Goal: Answer question/provide support: Share knowledge or assist other users

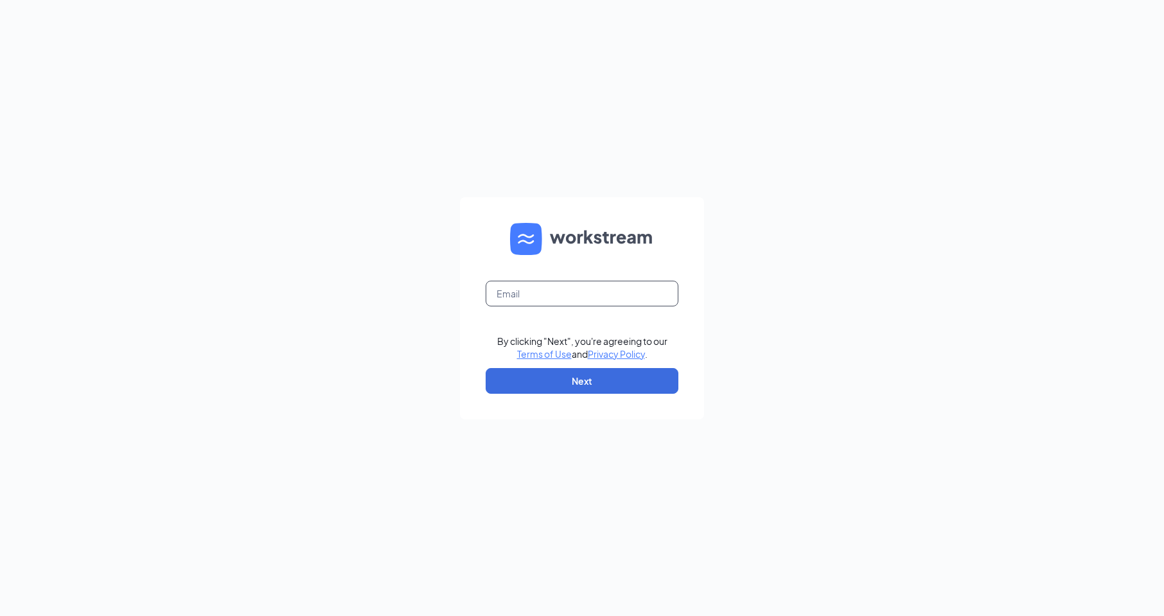
click at [502, 294] on input "text" at bounding box center [582, 294] width 193 height 26
type input "[EMAIL_ADDRESS][DOMAIN_NAME]"
click at [521, 382] on button "Next" at bounding box center [582, 381] width 193 height 26
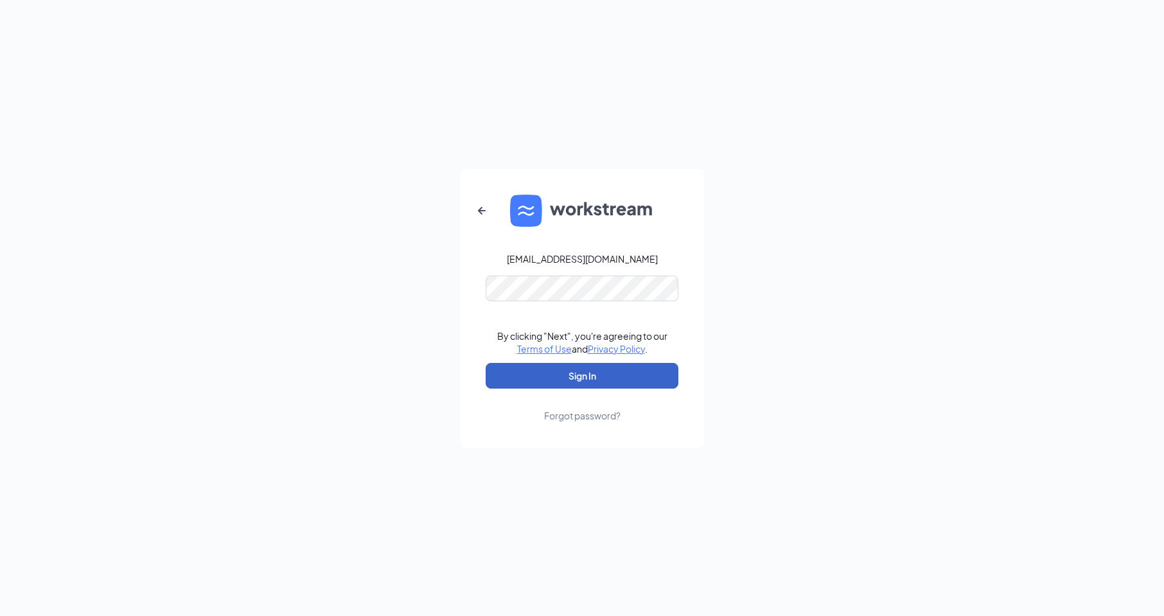
click at [511, 374] on button "Sign In" at bounding box center [582, 376] width 193 height 26
click at [530, 373] on button "Sign In" at bounding box center [582, 376] width 193 height 26
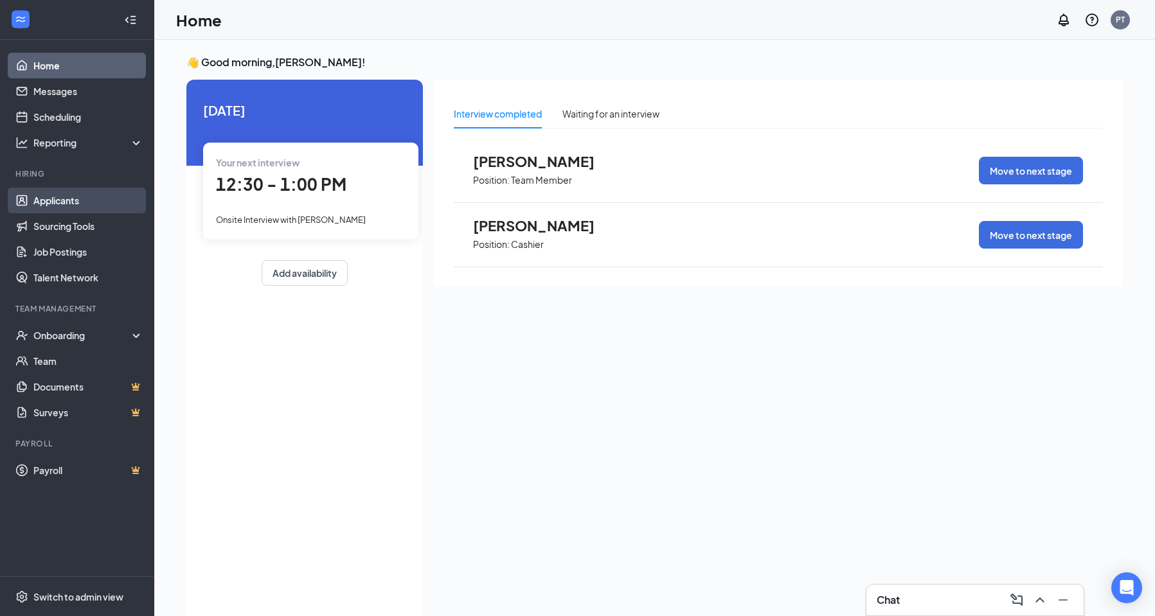
click at [54, 200] on link "Applicants" at bounding box center [88, 201] width 110 height 26
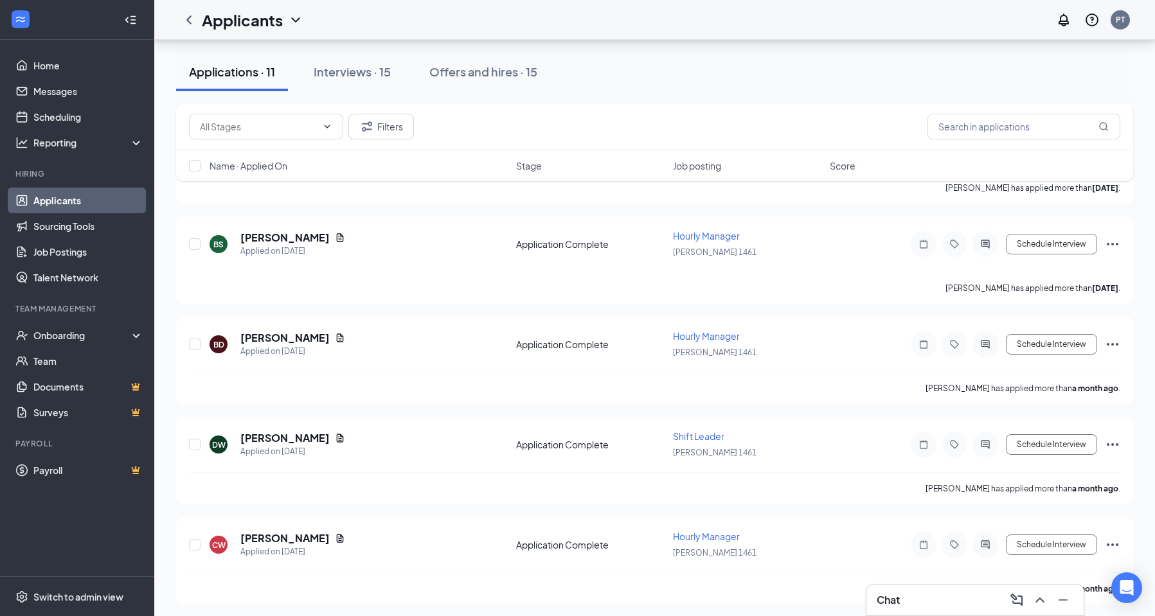
scroll to position [615, 0]
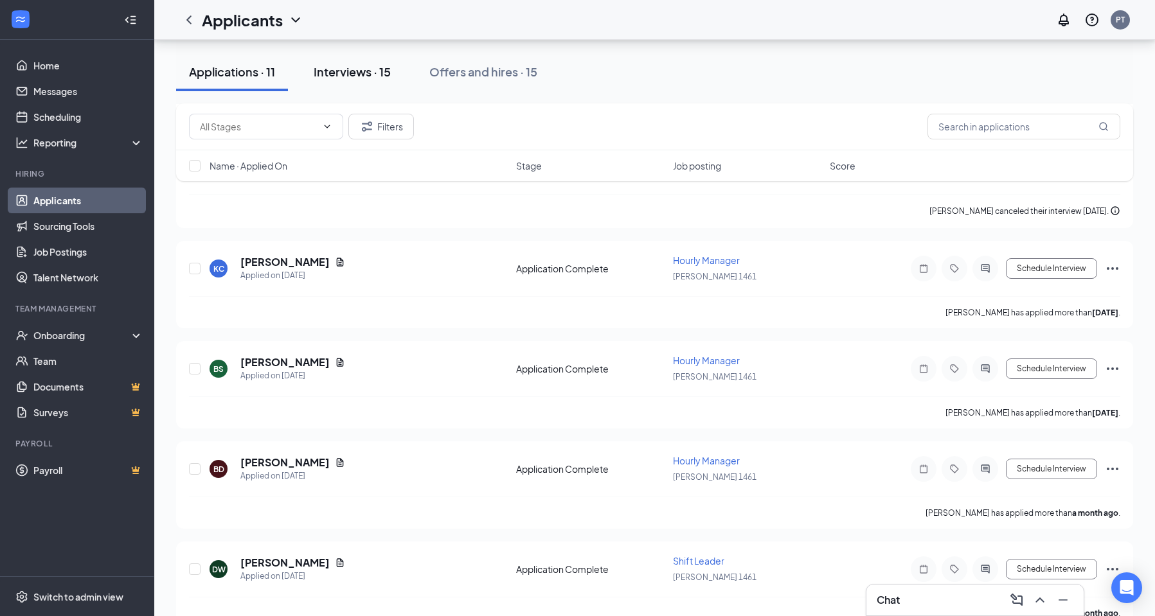
click at [353, 73] on div "Interviews · 15" at bounding box center [352, 72] width 77 height 16
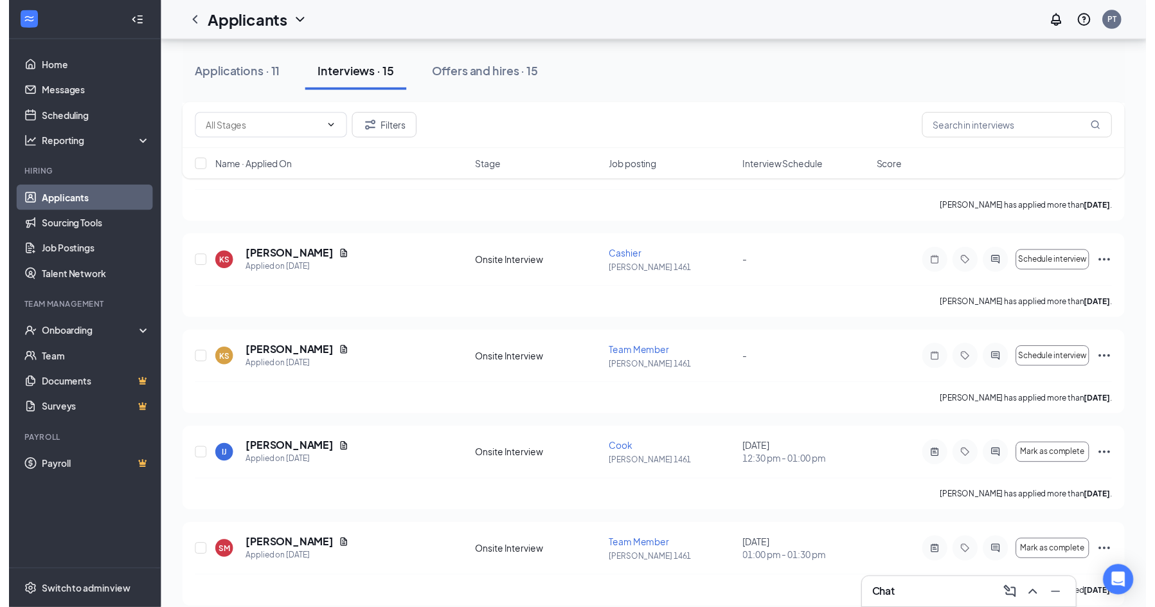
scroll to position [321, 0]
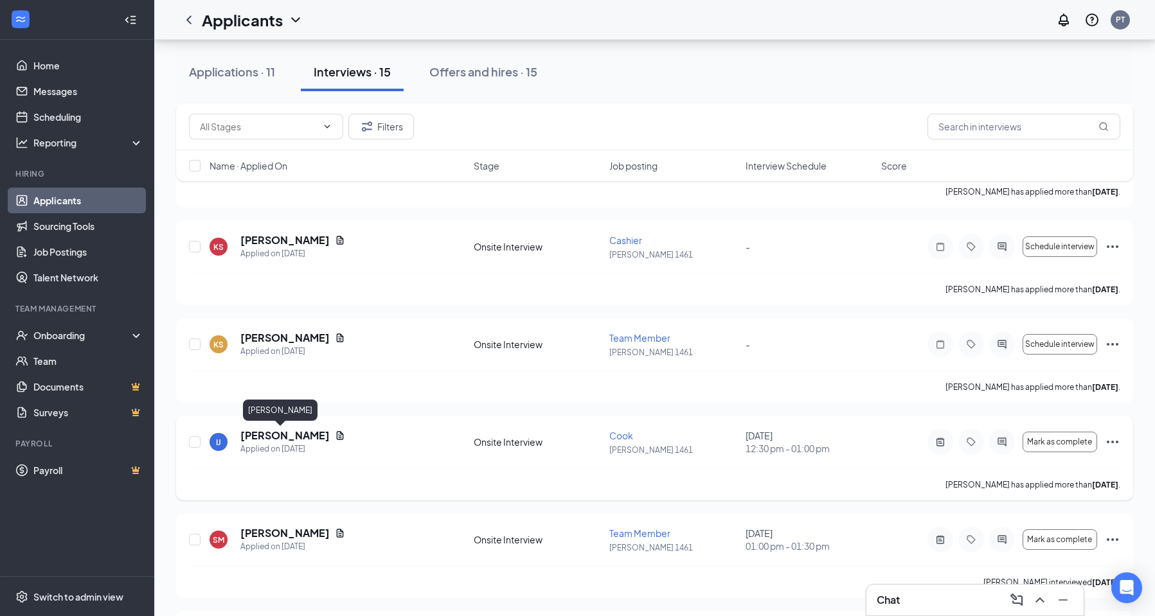
click at [290, 437] on h5 "[PERSON_NAME]" at bounding box center [284, 436] width 89 height 14
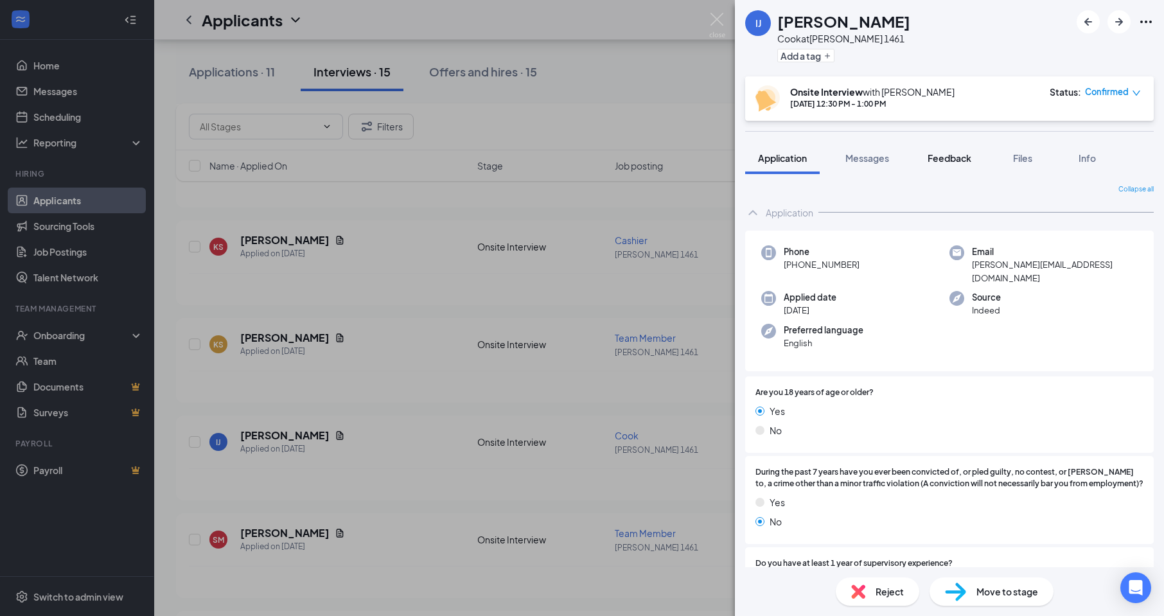
click at [955, 157] on span "Feedback" at bounding box center [950, 158] width 44 height 12
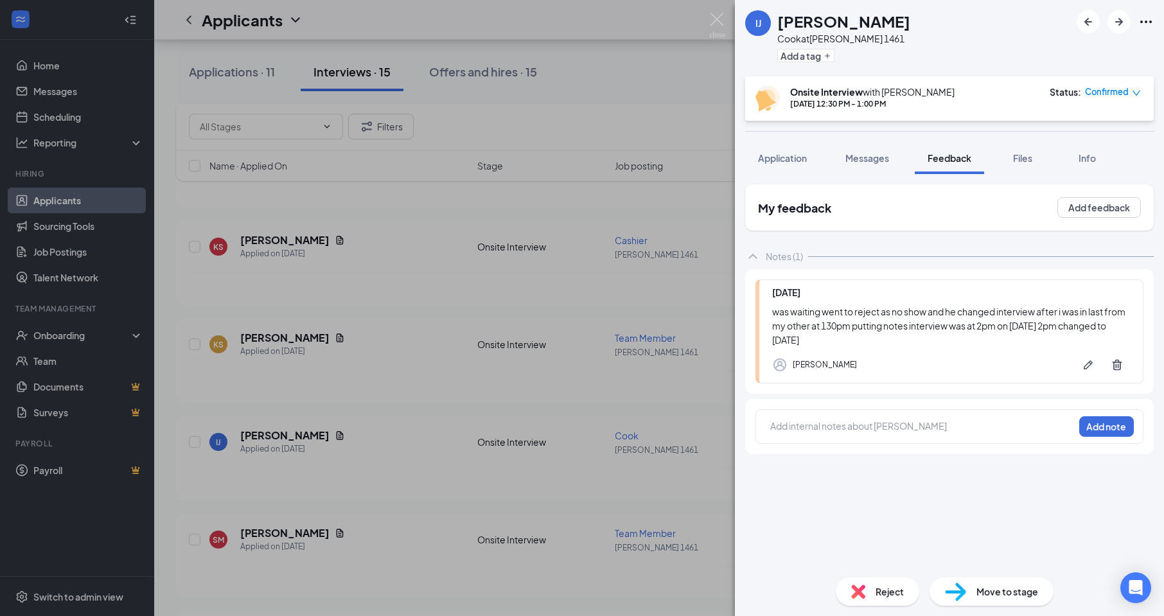
click at [773, 424] on div at bounding box center [922, 426] width 303 height 13
click at [1115, 421] on button "Add note" at bounding box center [1106, 426] width 55 height 21
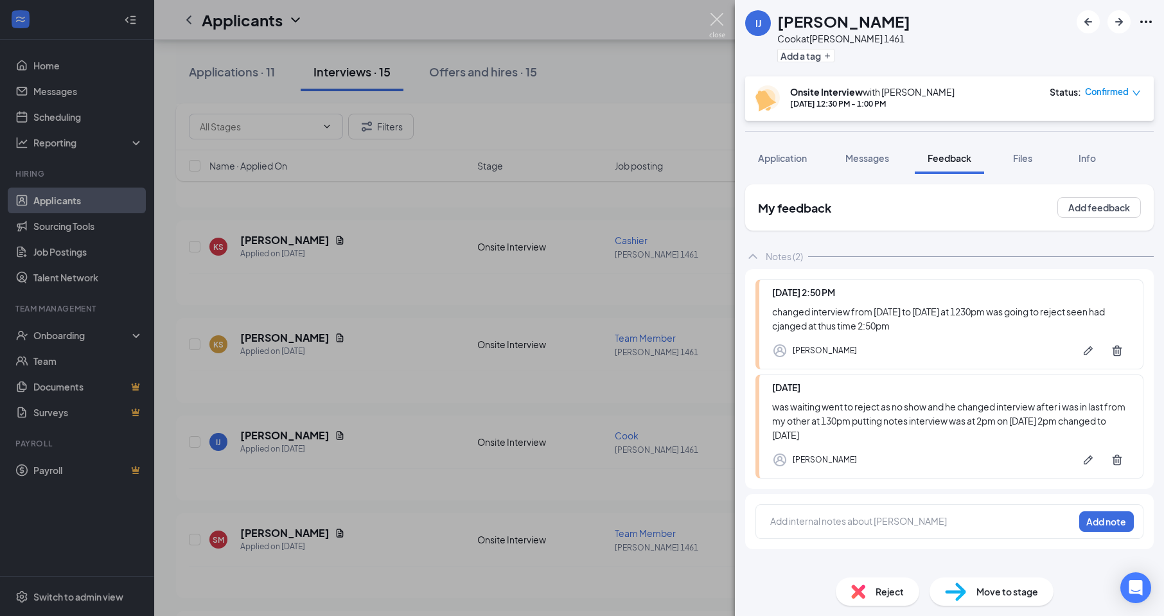
click at [716, 14] on img at bounding box center [717, 25] width 16 height 25
